Goal: Obtain resource: Download file/media

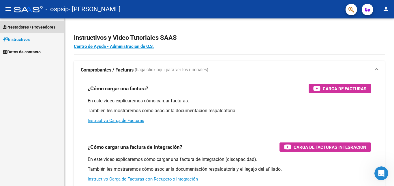
click at [28, 29] on span "Prestadores / Proveedores" at bounding box center [29, 27] width 53 height 6
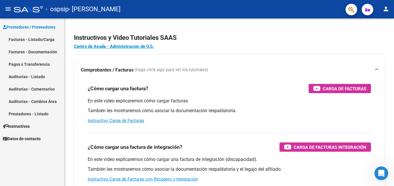
click at [43, 37] on link "Facturas - Listado/Carga" at bounding box center [32, 39] width 64 height 12
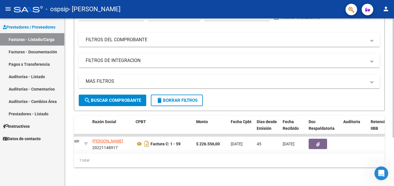
scroll to position [68, 0]
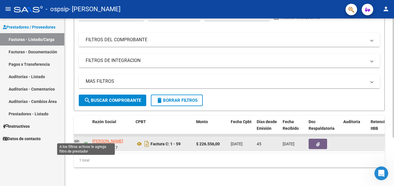
click at [86, 142] on icon at bounding box center [86, 144] width 4 height 4
type input "20221148917"
click at [86, 142] on icon at bounding box center [86, 144] width 4 height 4
click at [315, 140] on button "button" at bounding box center [318, 144] width 18 height 10
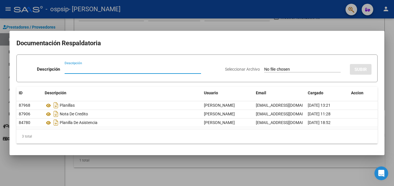
click at [324, 27] on div at bounding box center [197, 93] width 394 height 186
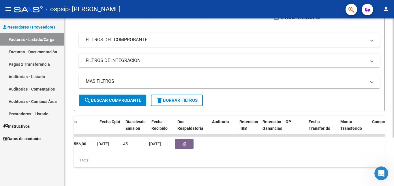
scroll to position [0, 275]
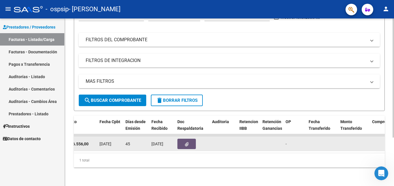
click at [188, 142] on icon "button" at bounding box center [187, 144] width 4 height 4
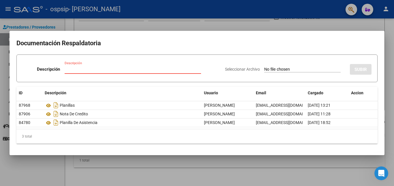
click at [304, 30] on div at bounding box center [197, 93] width 394 height 186
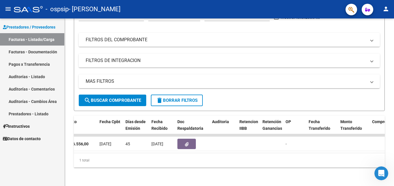
click at [36, 66] on link "Pagos x Transferencia" at bounding box center [32, 64] width 64 height 12
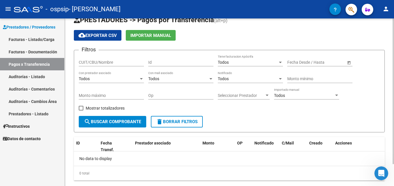
scroll to position [25, 0]
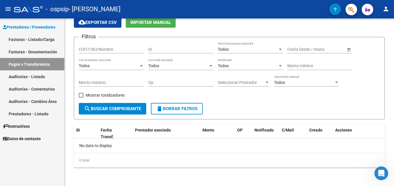
click at [40, 77] on link "Auditorías - Listado" at bounding box center [32, 76] width 64 height 12
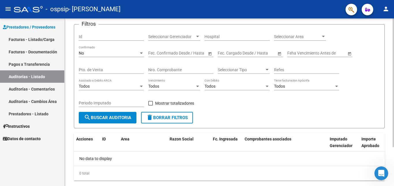
scroll to position [51, 0]
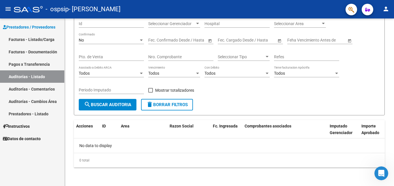
click at [30, 52] on link "Facturas - Documentación" at bounding box center [32, 52] width 64 height 12
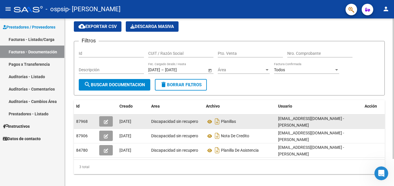
scroll to position [29, 0]
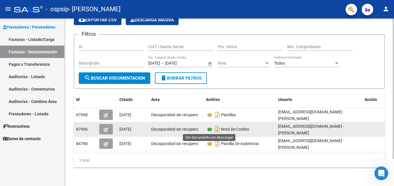
click at [210, 128] on icon at bounding box center [210, 129] width 8 height 7
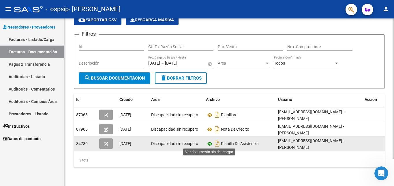
click at [211, 143] on icon at bounding box center [210, 144] width 8 height 7
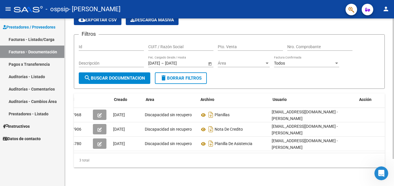
scroll to position [0, 0]
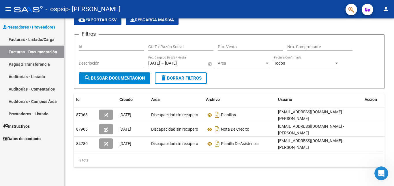
click at [36, 137] on span "Datos de contacto" at bounding box center [22, 139] width 38 height 6
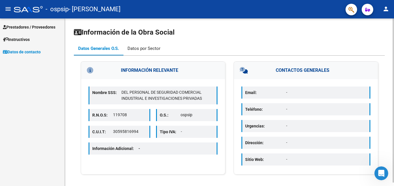
click at [145, 49] on div "Datos por Sector" at bounding box center [144, 48] width 33 height 6
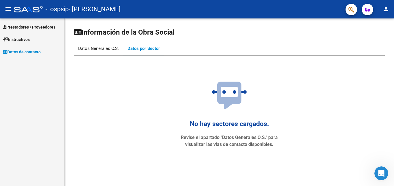
click at [86, 45] on div "Datos Generales O.S." at bounding box center [98, 49] width 49 height 14
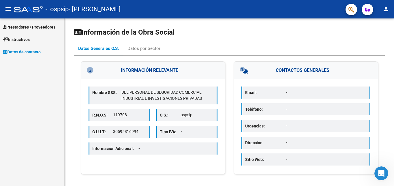
click at [41, 25] on span "Prestadores / Proveedores" at bounding box center [29, 27] width 53 height 6
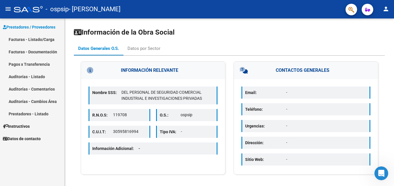
click at [40, 78] on link "Auditorías - Listado" at bounding box center [32, 76] width 64 height 12
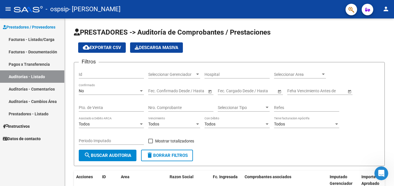
click at [42, 89] on link "Auditorías - Comentarios" at bounding box center [32, 89] width 64 height 12
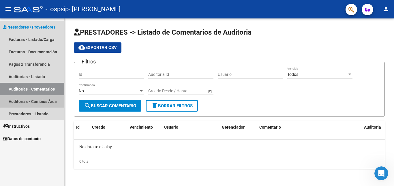
click at [46, 100] on link "Auditorías - Cambios Área" at bounding box center [32, 101] width 64 height 12
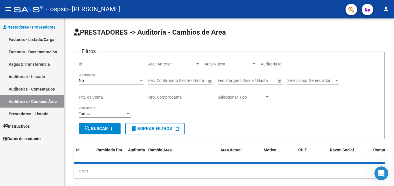
click at [49, 111] on link "Prestadores - Listado" at bounding box center [32, 114] width 64 height 12
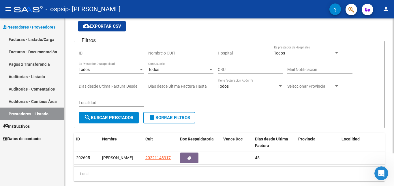
scroll to position [41, 0]
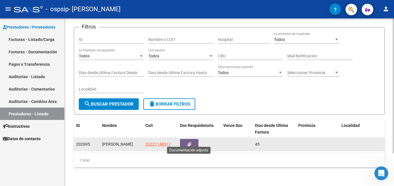
click at [192, 140] on button "button" at bounding box center [189, 144] width 18 height 11
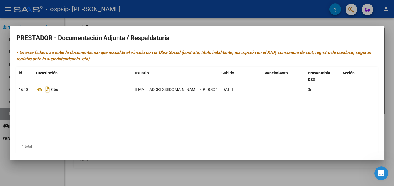
click at [38, 20] on div at bounding box center [197, 93] width 394 height 186
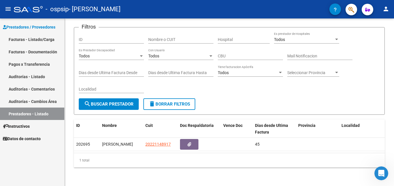
click at [25, 43] on link "Facturas - Listado/Carga" at bounding box center [32, 39] width 64 height 12
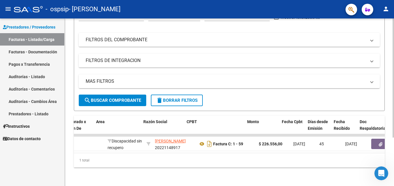
scroll to position [0, 92]
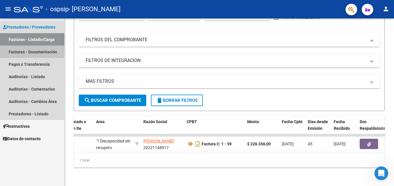
click at [49, 50] on link "Facturas - Documentación" at bounding box center [32, 52] width 64 height 12
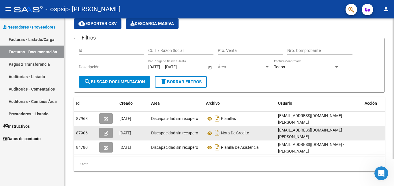
scroll to position [29, 0]
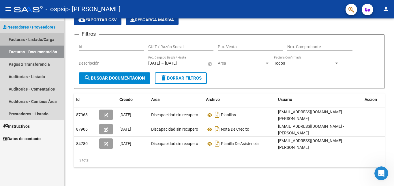
click at [54, 35] on link "Facturas - Listado/Carga" at bounding box center [32, 39] width 64 height 12
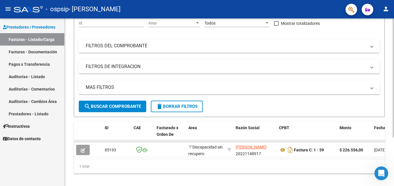
scroll to position [68, 0]
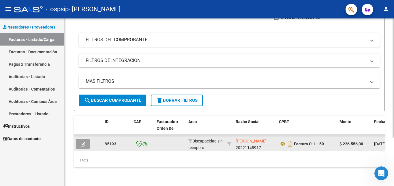
click at [83, 142] on icon "button" at bounding box center [83, 144] width 4 height 4
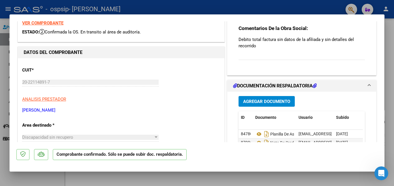
scroll to position [0, 0]
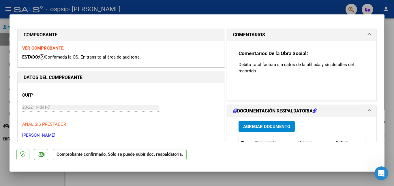
click at [244, 78] on div "Comentarios De la Obra Social: Debito total factura sin datos de la afiliada y …" at bounding box center [302, 71] width 126 height 42
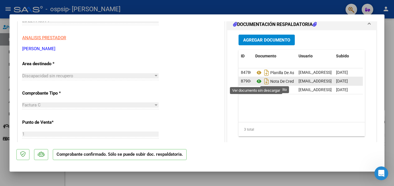
click at [256, 80] on icon at bounding box center [259, 81] width 8 height 7
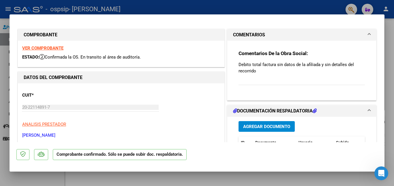
click at [283, 80] on div "Comentarios De la Obra Social: Debito total factura sin datos de la afiliada y …" at bounding box center [302, 71] width 126 height 42
click at [278, 84] on div "Comentarios De la Obra Social: Debito total factura sin datos de la afiliada y …" at bounding box center [302, 71] width 126 height 42
click at [276, 82] on div "Comentarios De la Obra Social: Debito total factura sin datos de la afiliada y …" at bounding box center [302, 71] width 126 height 42
click at [269, 75] on div "Comentarios De la Obra Social: Debito total factura sin datos de la afiliada y …" at bounding box center [302, 71] width 126 height 42
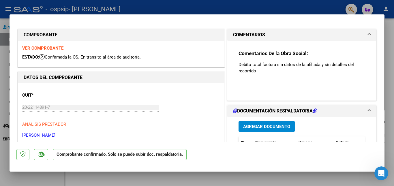
click at [252, 78] on div "Comentarios De la Obra Social: Debito total factura sin datos de la afiliada y …" at bounding box center [302, 71] width 126 height 42
click at [249, 80] on div "Comentarios De la Obra Social: Debito total factura sin datos de la afiliada y …" at bounding box center [302, 71] width 126 height 42
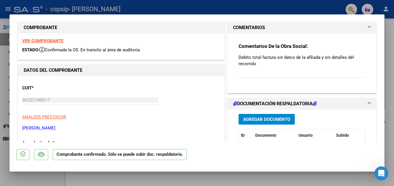
scroll to position [29, 0]
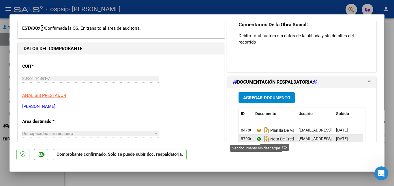
click at [257, 138] on icon at bounding box center [259, 139] width 8 height 7
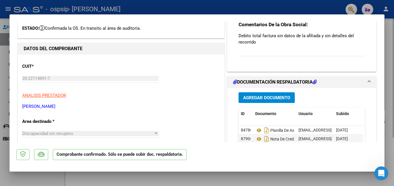
click at [387, 66] on div at bounding box center [197, 93] width 394 height 186
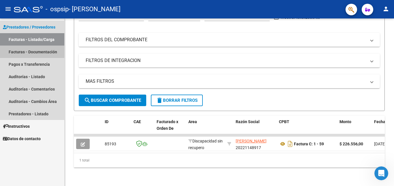
click at [40, 50] on link "Facturas - Documentación" at bounding box center [32, 52] width 64 height 12
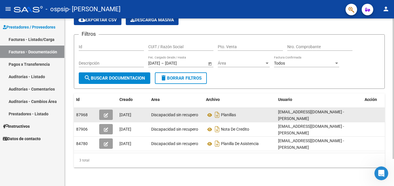
scroll to position [32, 0]
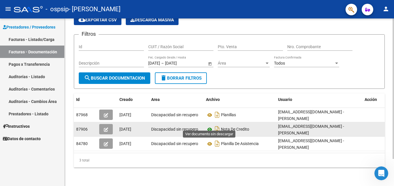
click at [208, 126] on icon at bounding box center [210, 129] width 8 height 7
